Goal: Check status: Check status

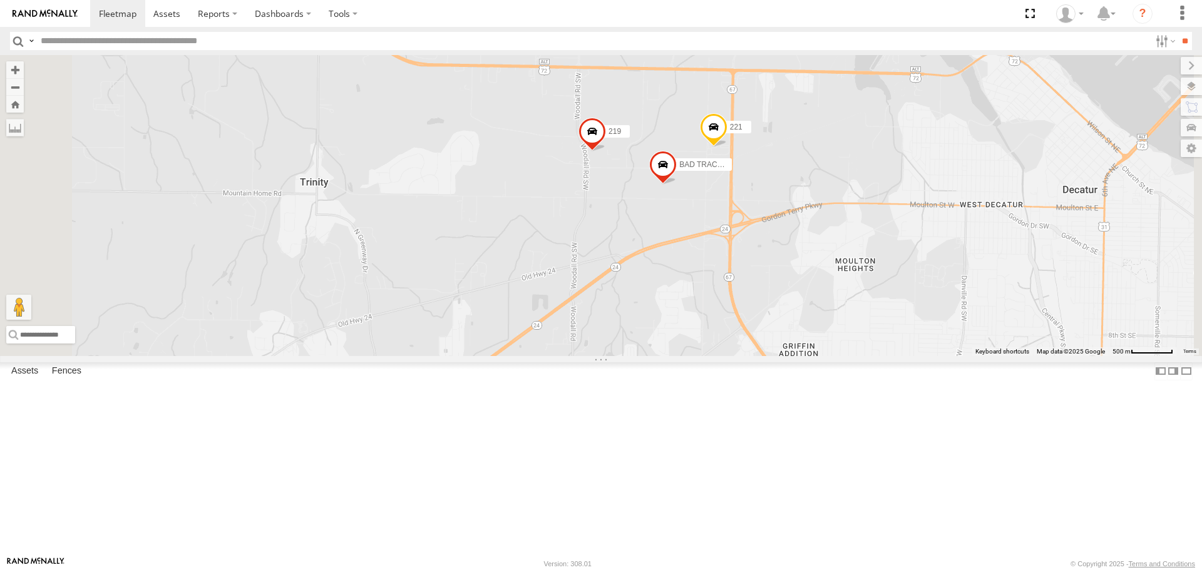
click at [727, 147] on span at bounding box center [714, 130] width 28 height 34
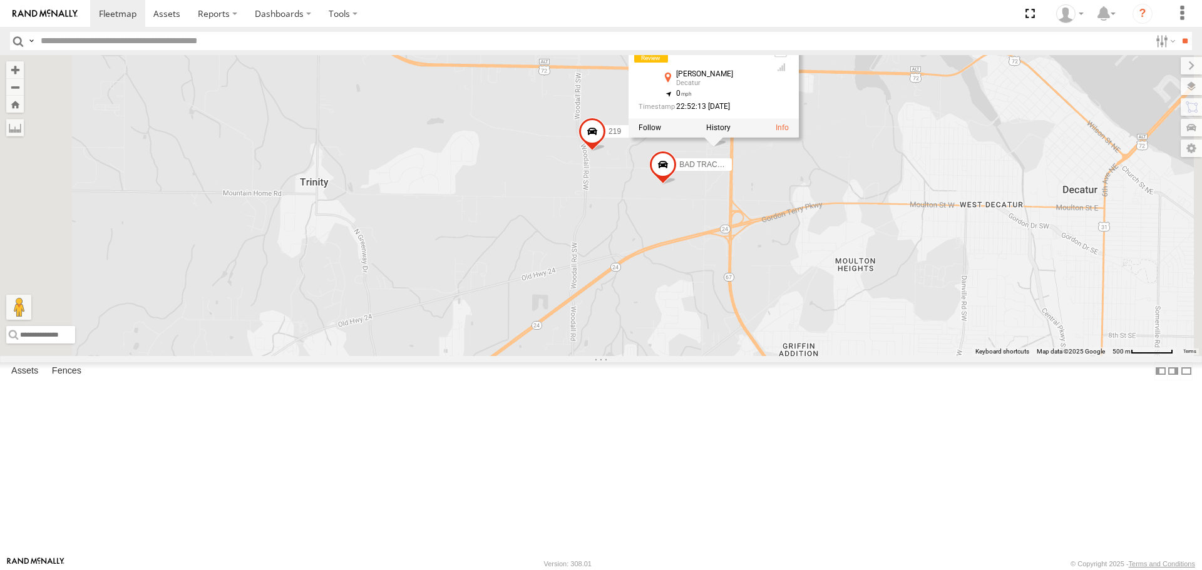
click at [916, 347] on div "201 1502 1508 223 1503 BAD TRACKER 1509 211 220 209 231 210 1507 204 213 219 22…" at bounding box center [601, 205] width 1202 height 300
click at [606, 151] on span at bounding box center [592, 135] width 28 height 34
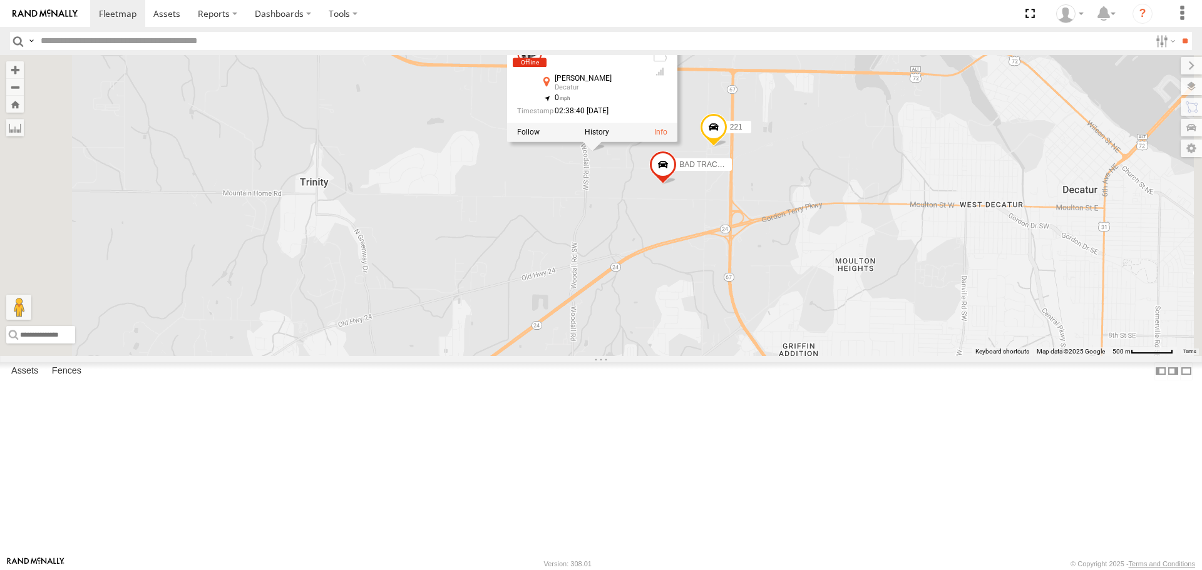
drag, startPoint x: 767, startPoint y: 276, endPoint x: 774, endPoint y: 305, distance: 29.8
click at [774, 305] on div "201 1502 1508 223 1503 BAD TRACKER 1509 211 220 209 231 210 1507 204 213 219 22…" at bounding box center [601, 205] width 1202 height 300
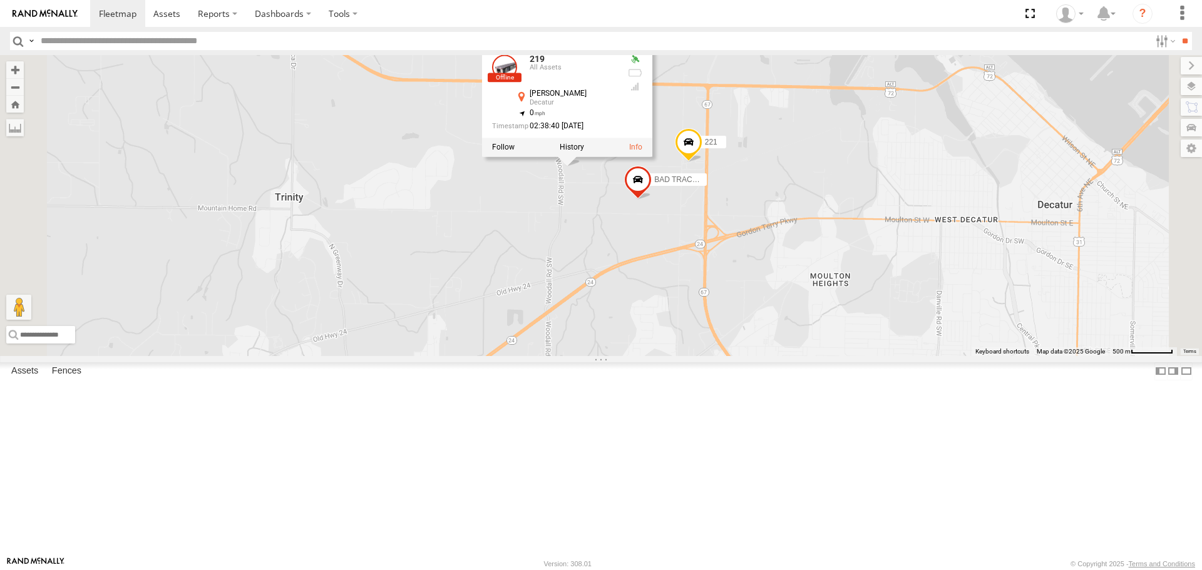
drag, startPoint x: 757, startPoint y: 296, endPoint x: 735, endPoint y: 313, distance: 27.2
click at [735, 313] on div "201 1502 1508 223 1503 BAD TRACKER 1509 211 220 209 231 210 1507 204 213 219 22…" at bounding box center [601, 205] width 1202 height 300
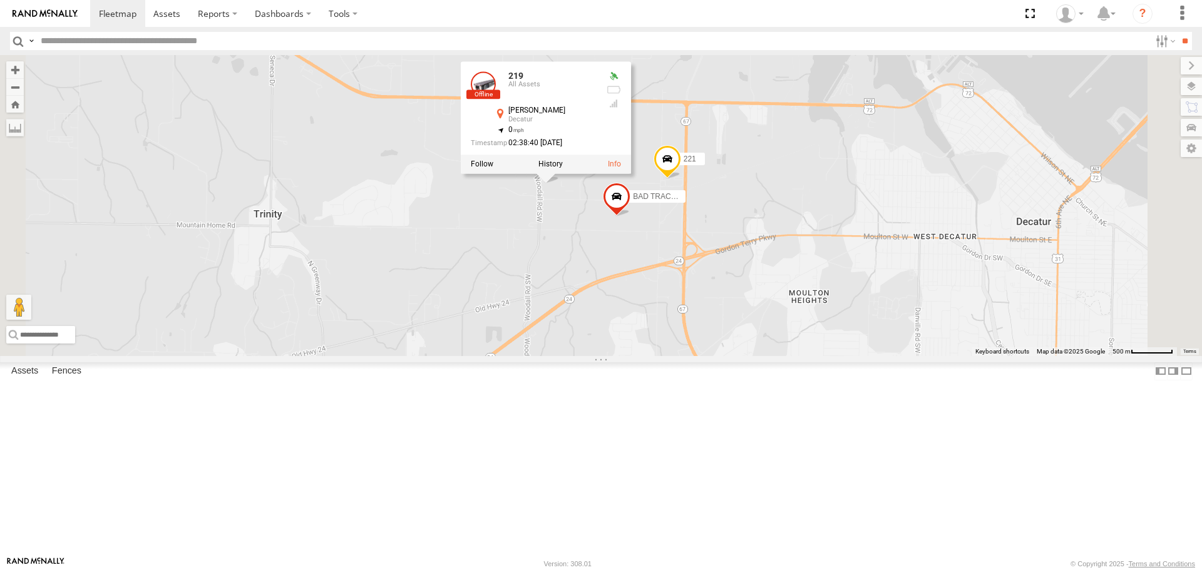
click at [861, 190] on div "201 1502 1508 223 1503 BAD TRACKER 1509 211 220 209 231 210 1507 204 213 219 22…" at bounding box center [601, 205] width 1202 height 300
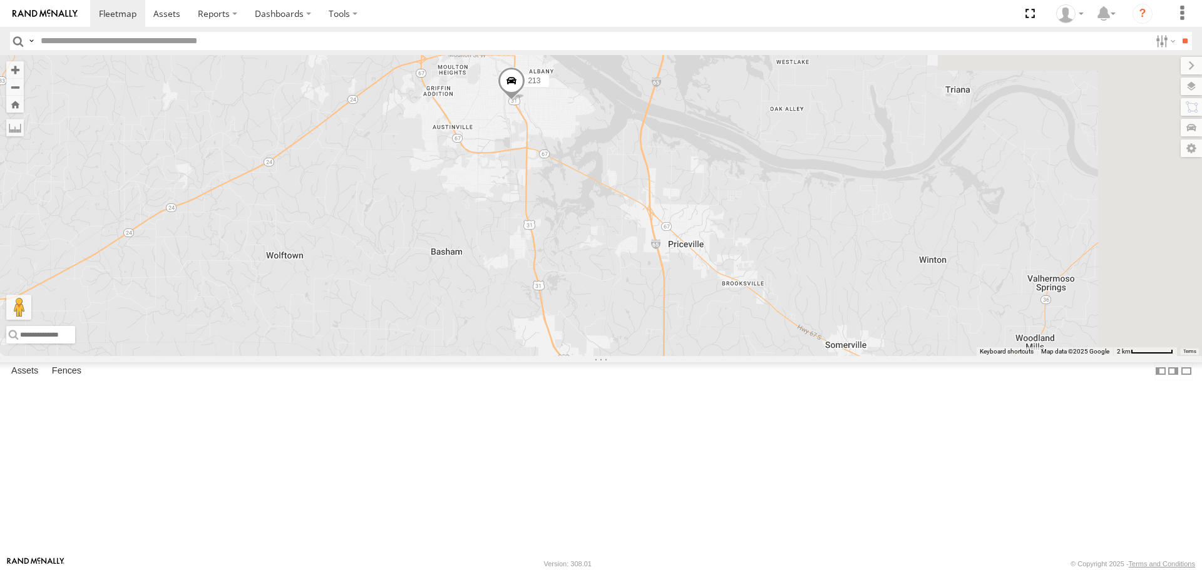
drag, startPoint x: 785, startPoint y: 462, endPoint x: 573, endPoint y: 216, distance: 324.4
click at [572, 210] on div "213 219 2" at bounding box center [601, 205] width 1202 height 300
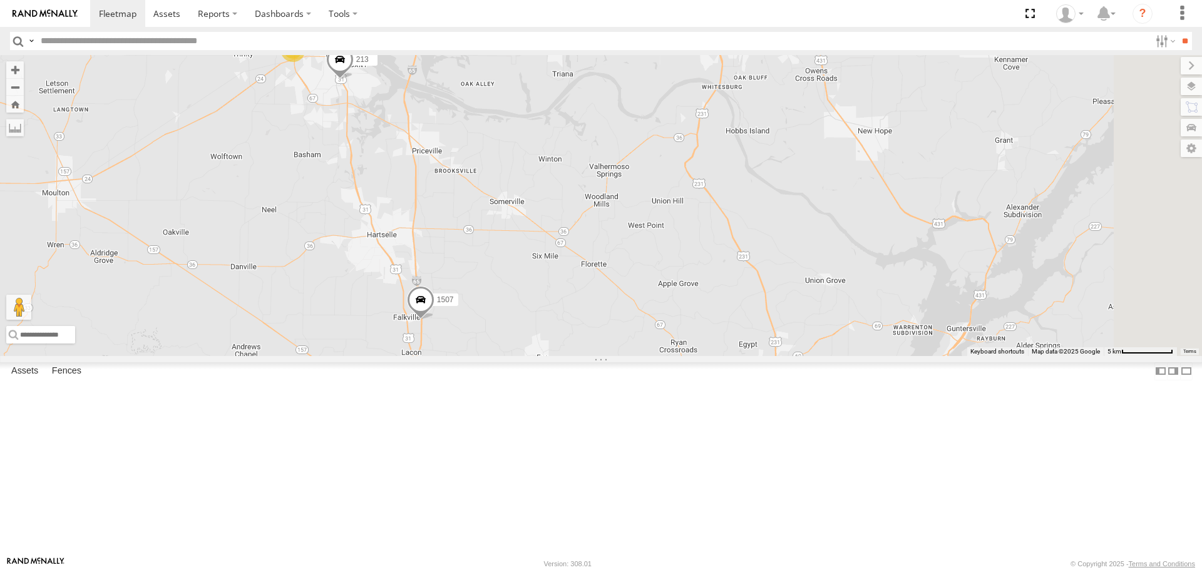
drag, startPoint x: 792, startPoint y: 349, endPoint x: 618, endPoint y: 275, distance: 189.3
click at [618, 275] on div "213 1507 3" at bounding box center [601, 205] width 1202 height 300
